Goal: Task Accomplishment & Management: Use online tool/utility

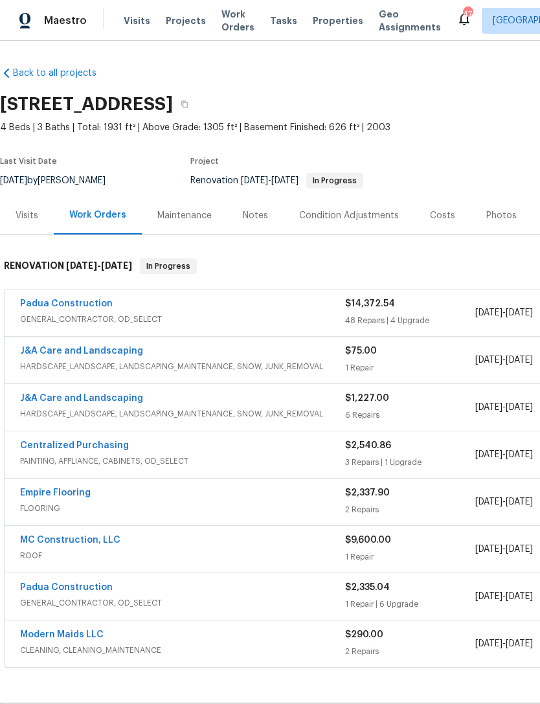
click at [86, 307] on link "Padua Construction" at bounding box center [66, 303] width 93 height 9
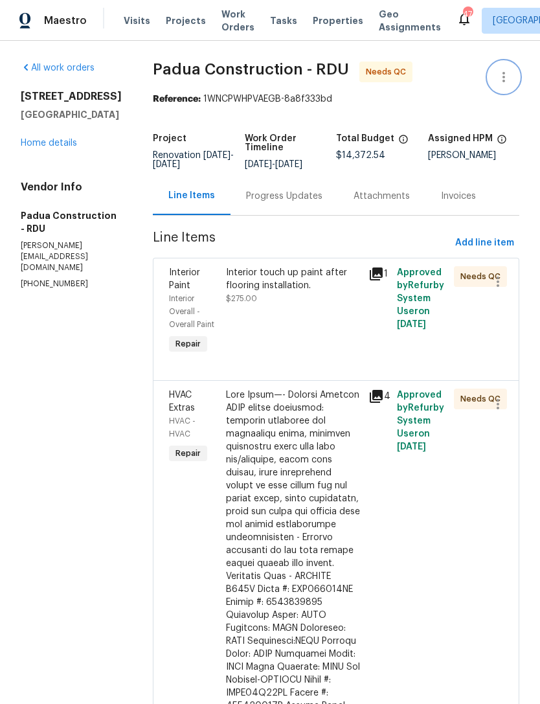
click at [510, 76] on icon "button" at bounding box center [504, 77] width 16 height 16
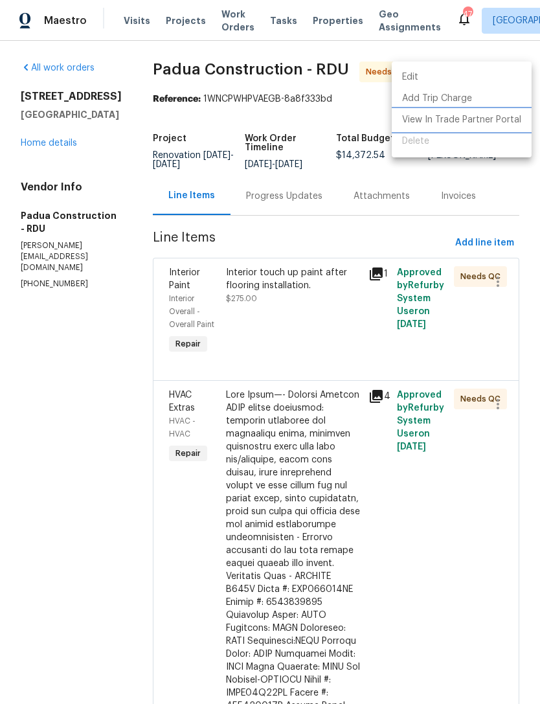
click at [496, 122] on li "View In Trade Partner Portal" at bounding box center [462, 120] width 140 height 21
click at [402, 175] on div at bounding box center [270, 352] width 540 height 704
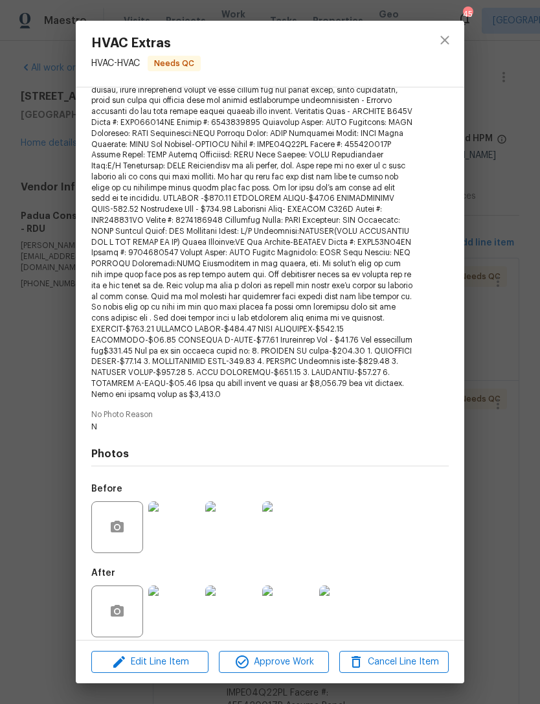
scroll to position [175, 0]
click at [288, 660] on span "Approve Work" at bounding box center [274, 662] width 102 height 16
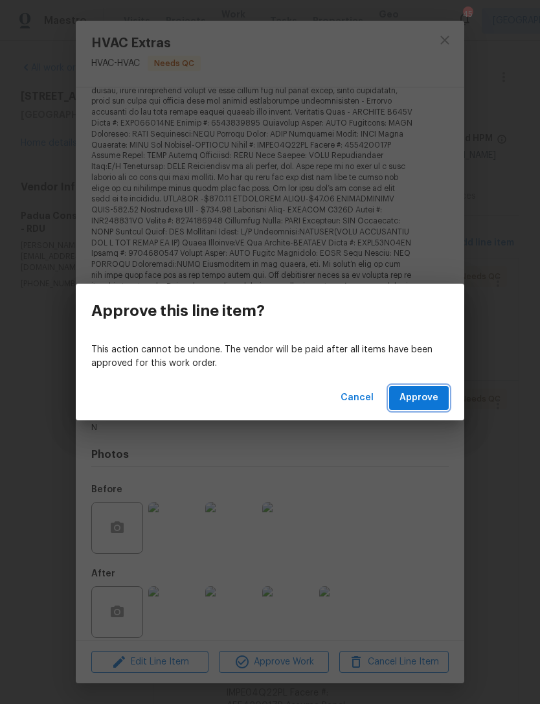
click at [427, 398] on span "Approve" at bounding box center [419, 398] width 39 height 16
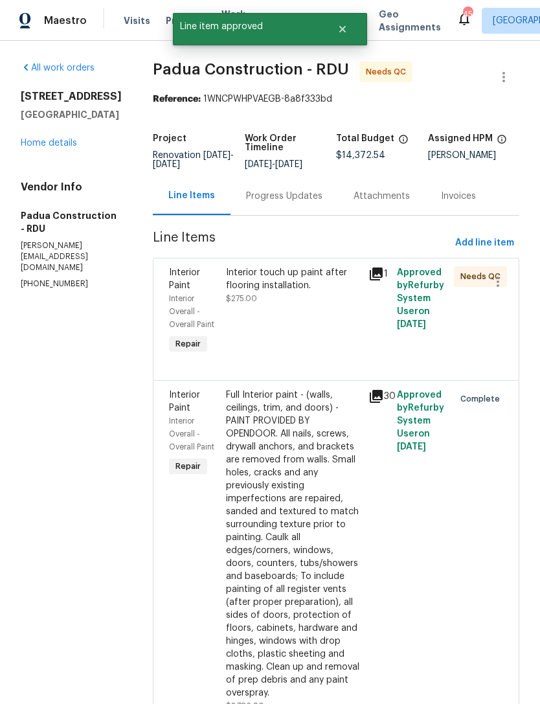
click at [275, 309] on div "Interior touch up paint after flooring installation. $275.00" at bounding box center [293, 311] width 143 height 98
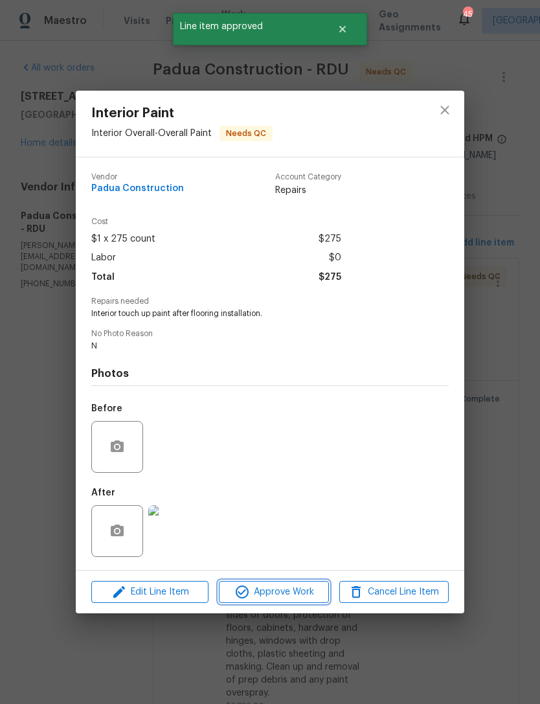
click at [300, 600] on span "Approve Work" at bounding box center [274, 593] width 102 height 16
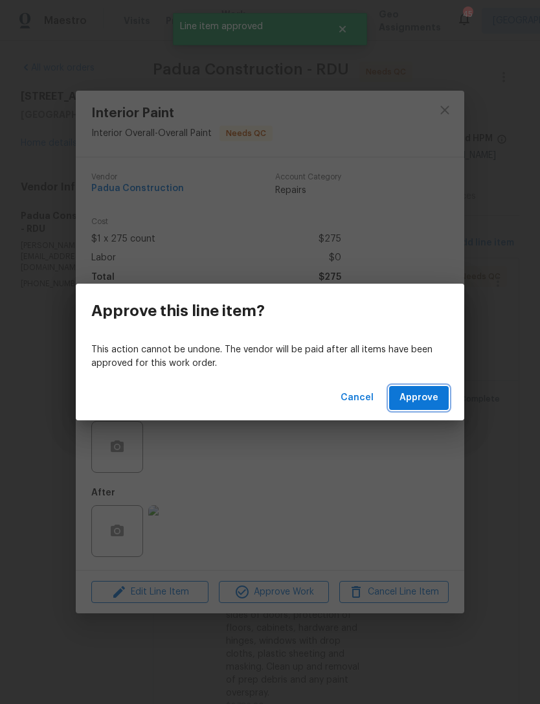
click at [432, 405] on span "Approve" at bounding box center [419, 398] width 39 height 16
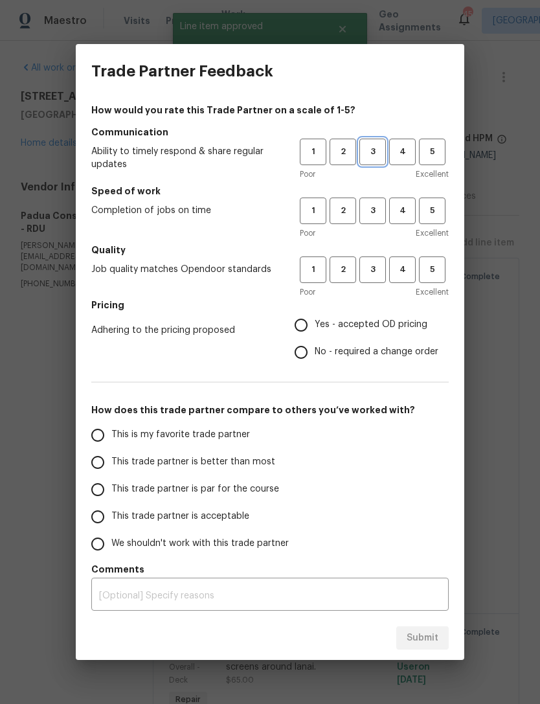
click at [378, 144] on button "3" at bounding box center [373, 152] width 27 height 27
click at [375, 209] on span "3" at bounding box center [373, 210] width 24 height 15
click at [375, 275] on span "3" at bounding box center [373, 269] width 24 height 15
click at [323, 327] on span "Yes - accepted OD pricing" at bounding box center [371, 325] width 113 height 14
click at [315, 327] on input "Yes - accepted OD pricing" at bounding box center [301, 325] width 27 height 27
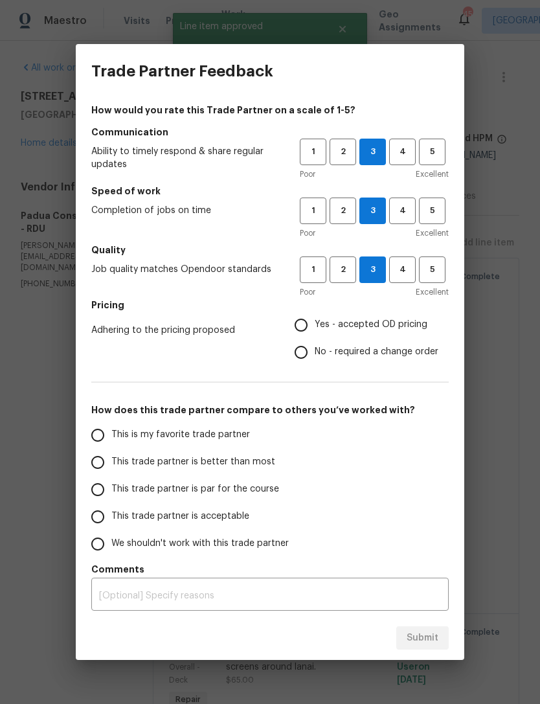
radio input "true"
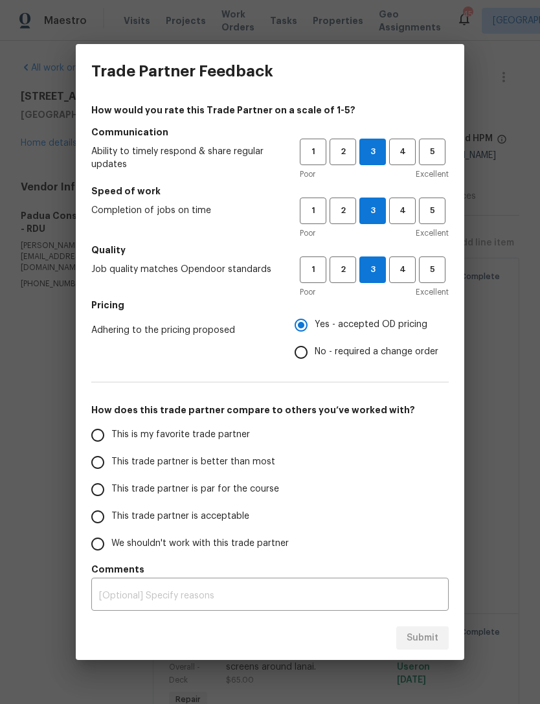
click at [358, 348] on span "No - required a change order" at bounding box center [377, 352] width 124 height 14
click at [315, 348] on input "No - required a change order" at bounding box center [301, 352] width 27 height 27
radio input "true"
click at [145, 545] on span "We shouldn't work with this trade partner" at bounding box center [200, 544] width 178 height 14
click at [111, 545] on input "We shouldn't work with this trade partner" at bounding box center [97, 544] width 27 height 27
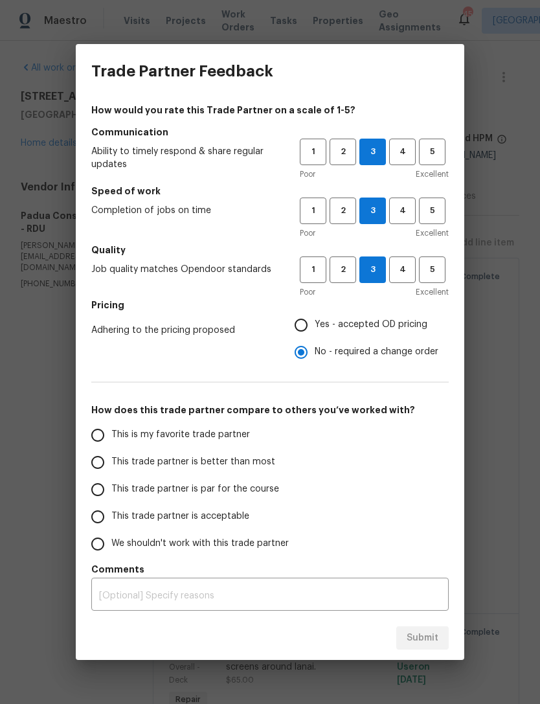
radio input "false"
click at [203, 514] on span "This trade partner is acceptable" at bounding box center [180, 517] width 138 height 14
click at [111, 514] on input "This trade partner is acceptable" at bounding box center [97, 517] width 27 height 27
click at [439, 640] on button "Submit" at bounding box center [423, 639] width 52 height 24
radio input "true"
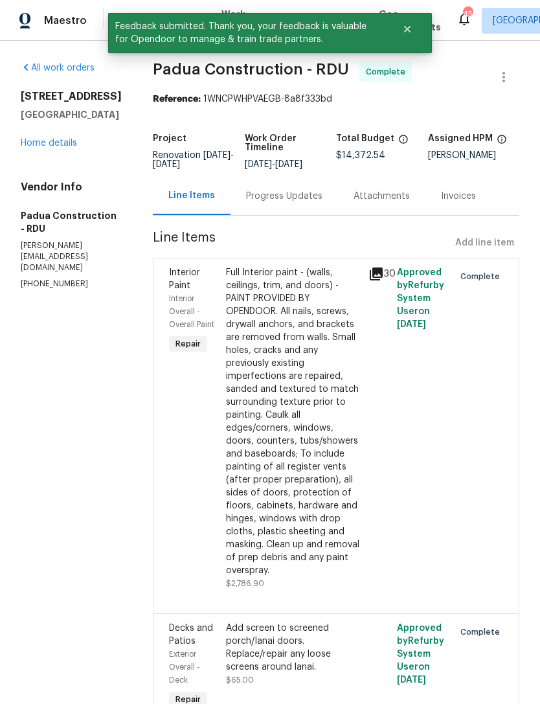
click at [47, 148] on link "Home details" at bounding box center [49, 143] width 56 height 9
